Goal: Task Accomplishment & Management: Use online tool/utility

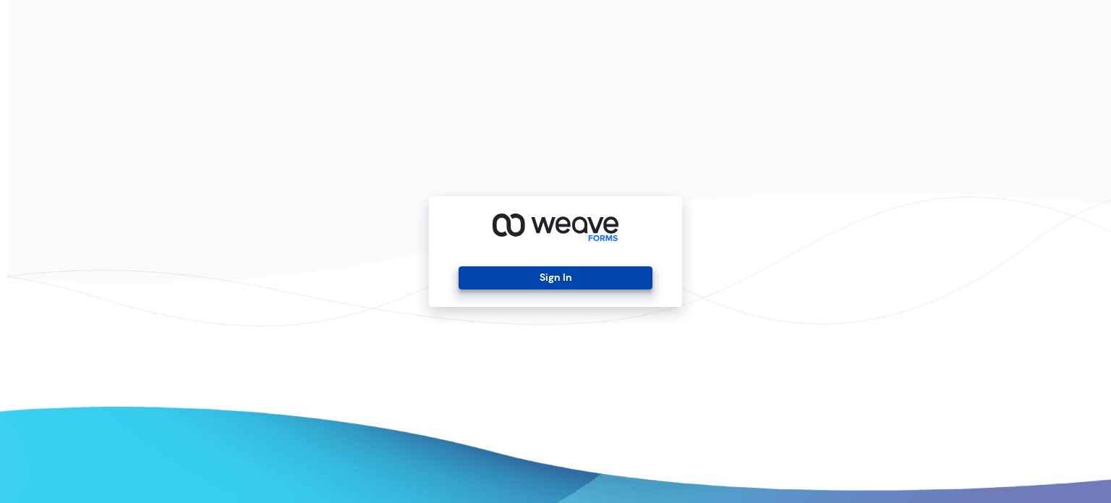
click at [511, 276] on button "Sign In" at bounding box center [555, 277] width 193 height 23
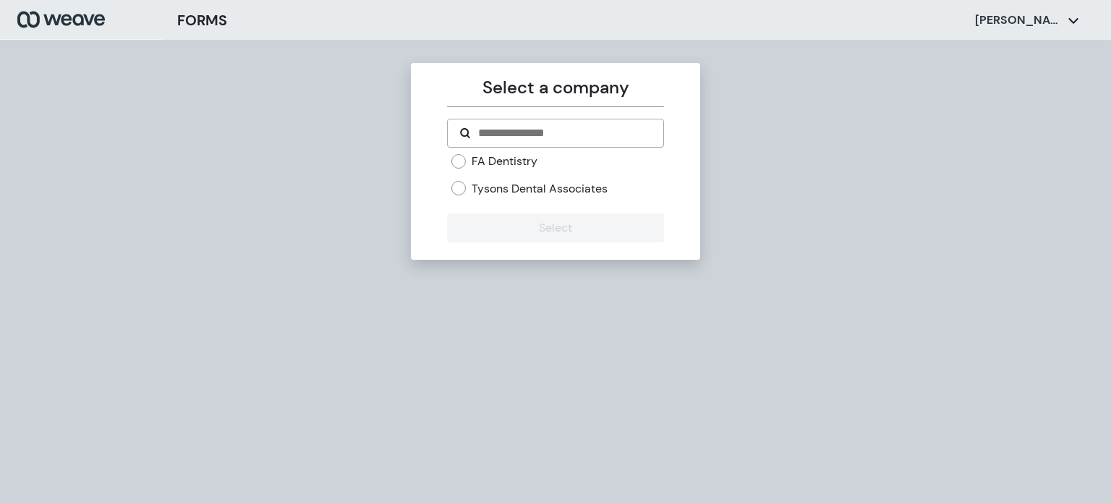
click at [506, 192] on label "Tysons Dental Associates" at bounding box center [540, 189] width 136 height 16
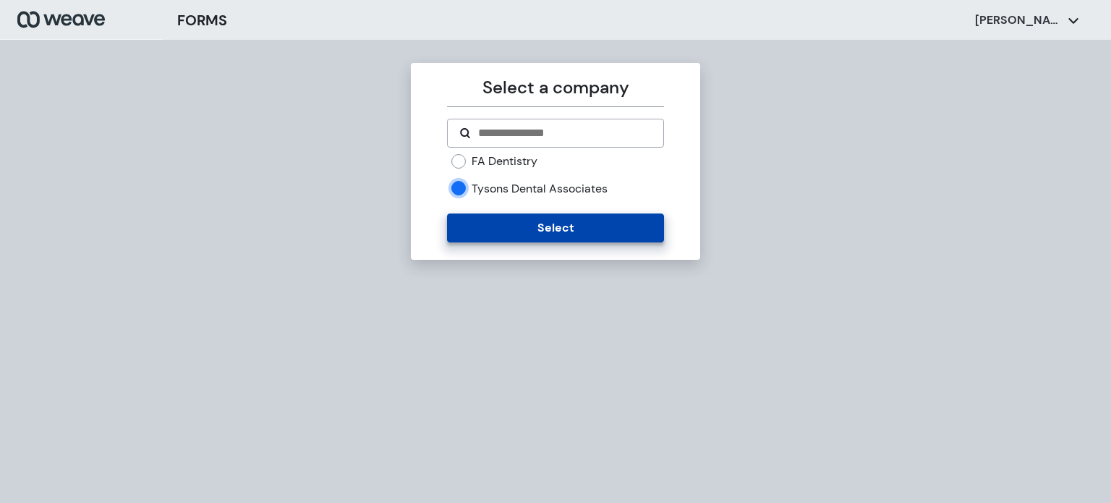
click at [517, 230] on button "Select" at bounding box center [555, 227] width 216 height 29
